Goal: Information Seeking & Learning: Learn about a topic

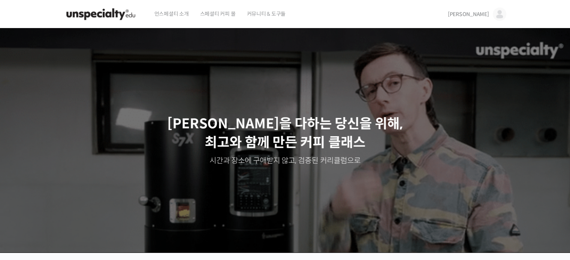
click at [499, 15] on img at bounding box center [498, 13] width 13 height 13
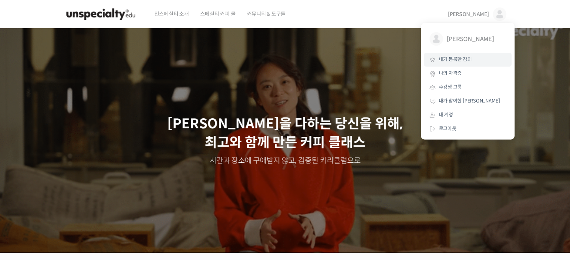
click at [460, 57] on span "내가 등록한 강의" at bounding box center [455, 59] width 33 height 6
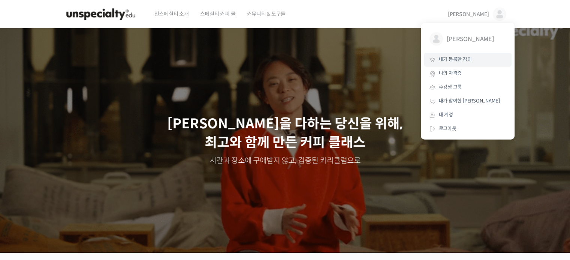
click at [460, 57] on span "내가 등록한 강의" at bounding box center [455, 59] width 33 height 6
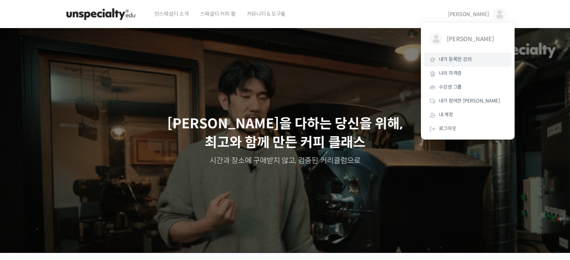
click at [460, 57] on span "내가 등록한 강의" at bounding box center [455, 59] width 33 height 6
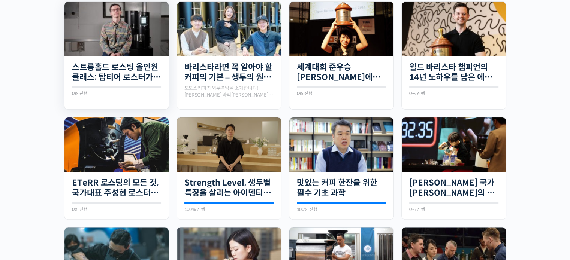
scroll to position [210, 0]
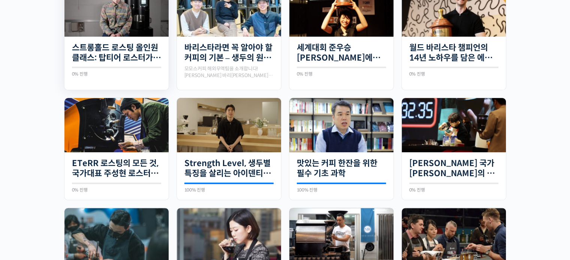
click at [133, 40] on div "30개의 수업 스트롱홀드 로스팅 올인원 클래스: 탑티어 로스터가 알려주는 스트롱홀드 A to Z 가이드 0% 진행 0/31 Steps 벤풋을 …" at bounding box center [116, 61] width 104 height 48
click at [132, 45] on link "스트롱홀드 로스팅 올인원 클래스: 탑티어 로스터가 알려주는 스트롱홀드 A to Z 가이드" at bounding box center [116, 53] width 89 height 21
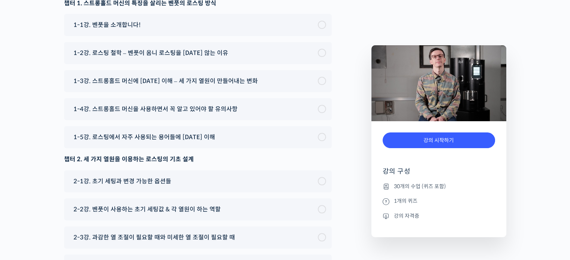
scroll to position [3655, 0]
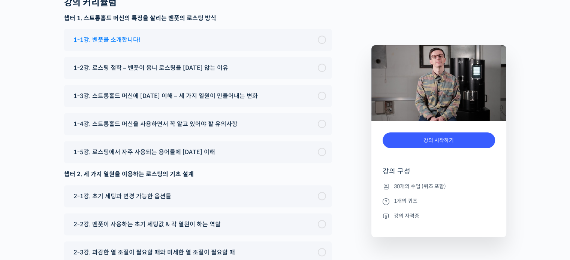
click at [113, 45] on span "1-1강. 벤풋을 소개합니다!" at bounding box center [106, 40] width 67 height 10
click at [117, 45] on span "1-1강. 벤풋을 소개합니다!" at bounding box center [106, 40] width 67 height 10
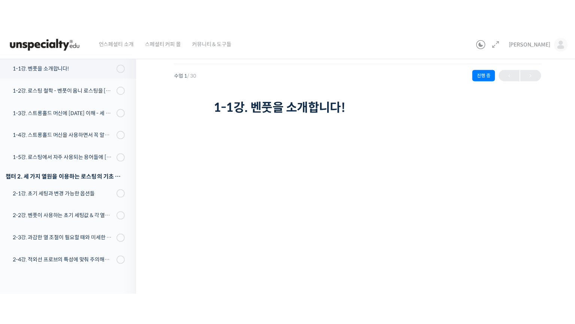
scroll to position [60, 0]
